Goal: Task Accomplishment & Management: Complete application form

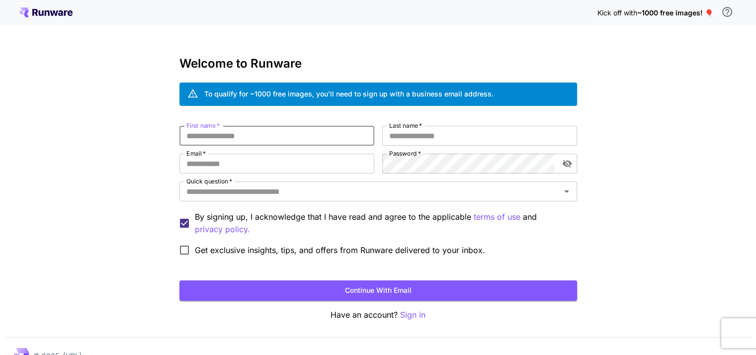
click at [276, 137] on input "First name   *" at bounding box center [276, 136] width 195 height 20
click at [266, 141] on input "First name   *" at bounding box center [276, 136] width 195 height 20
click at [285, 167] on input "Email   *" at bounding box center [276, 164] width 195 height 20
click at [278, 135] on input "First name   *" at bounding box center [276, 136] width 195 height 20
click at [204, 41] on div "Kick off with ~1000 free images! 🎈 Welcome to Runware To qualify for ~1000 free…" at bounding box center [378, 187] width 756 height 374
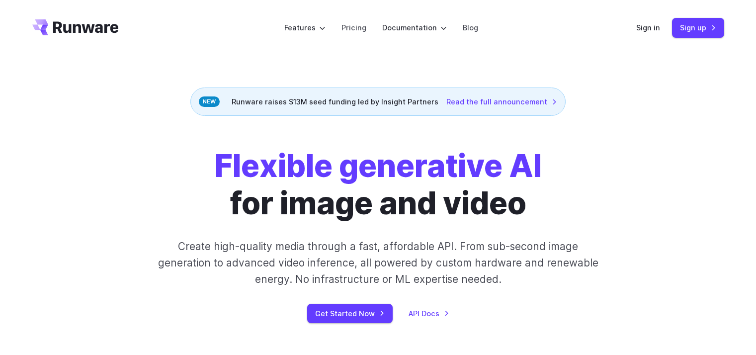
scroll to position [199, 0]
